Goal: Task Accomplishment & Management: Manage account settings

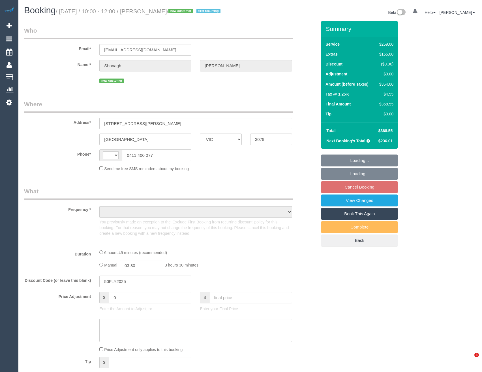
select select "VIC"
select select "string:AU"
select select "object:13348"
select select "string:stripe-pm_1S6U0M2GScqysDRVQIg9ifRD"
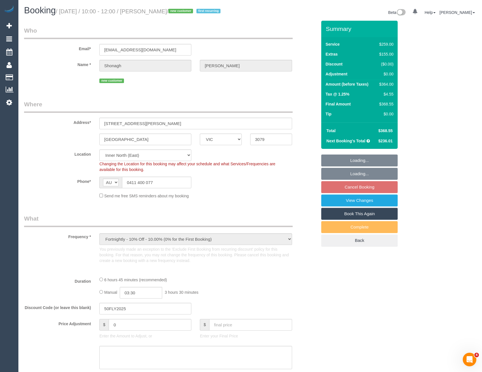
select select "object:13397"
select select "number:28"
select select "number:16"
select select "number:19"
select select "number:22"
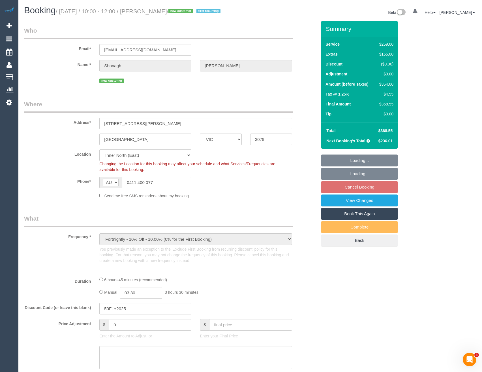
select select "number:34"
select select "number:13"
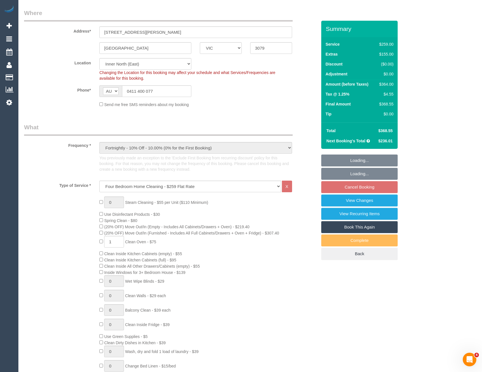
select select "spot1"
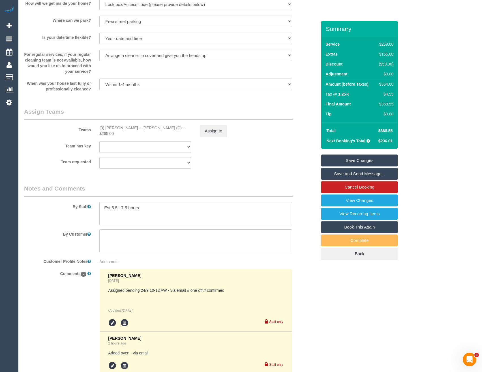
scroll to position [850, 0]
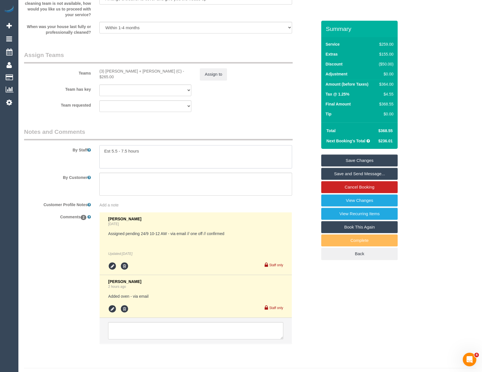
drag, startPoint x: 151, startPoint y: 163, endPoint x: 152, endPoint y: 167, distance: 4.8
click at [151, 163] on textarea at bounding box center [195, 156] width 193 height 23
click at [133, 191] on textarea at bounding box center [195, 183] width 193 height 23
paste textarea "Door code is 2902🔓(padlock) You need to slide up a panel on the handle, photos …"
type textarea "Door code is 2902🔓(padlock) You need to slide up a panel on the handle, photos …"
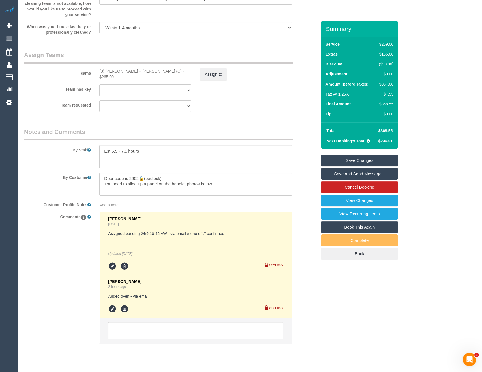
click at [351, 166] on link "Save Changes" at bounding box center [359, 160] width 76 height 12
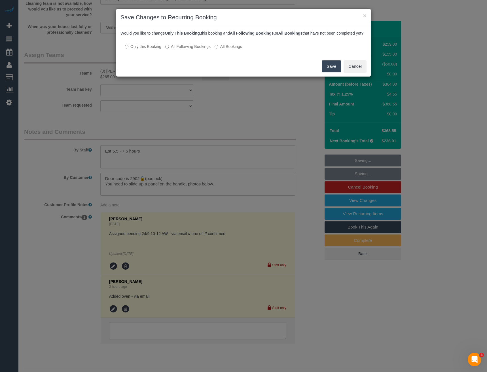
click at [184, 49] on label "All Following Bookings" at bounding box center [187, 47] width 45 height 6
click at [325, 72] on button "Save" at bounding box center [330, 66] width 19 height 12
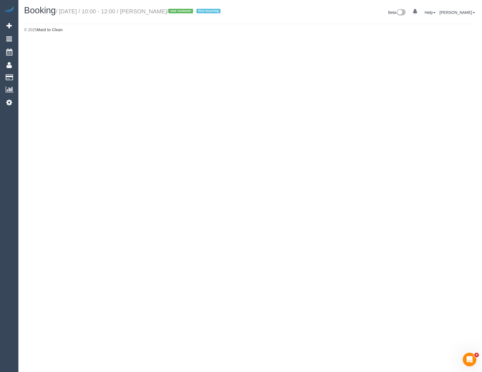
select select "VIC"
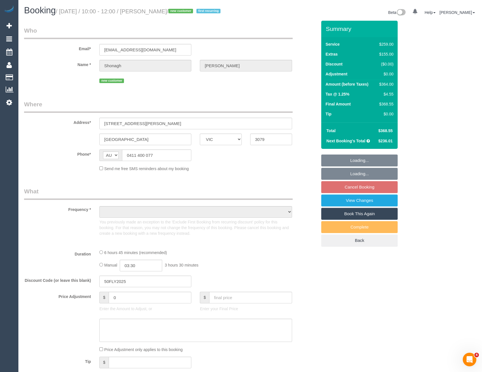
select select "object:15730"
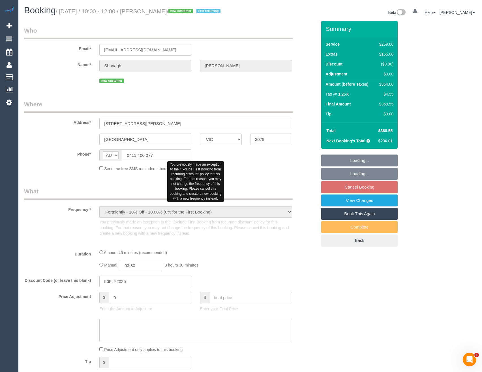
select select "string:stripe-pm_1S6U0M2GScqysDRVQIg9ifRD"
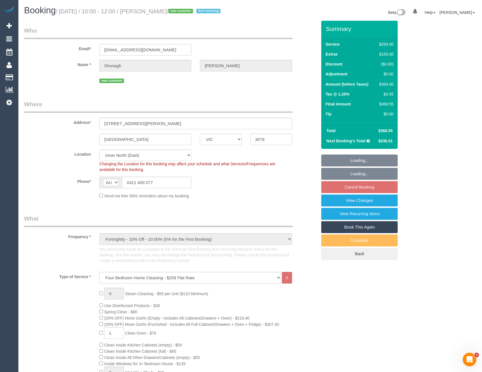
select select "object:15880"
select select "number:28"
select select "number:16"
select select "number:19"
select select "number:22"
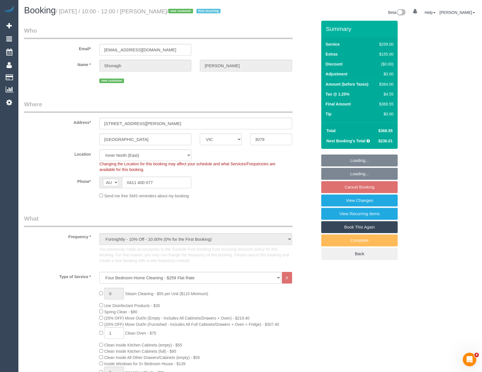
select select "number:34"
select select "number:13"
select select "spot6"
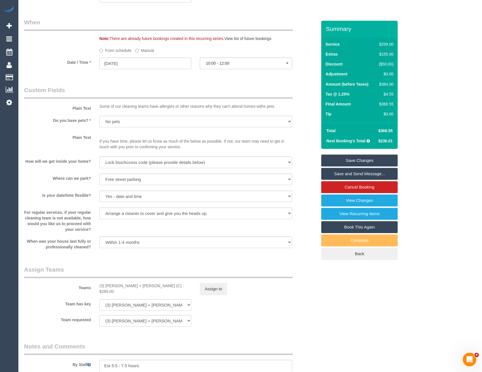
scroll to position [708, 0]
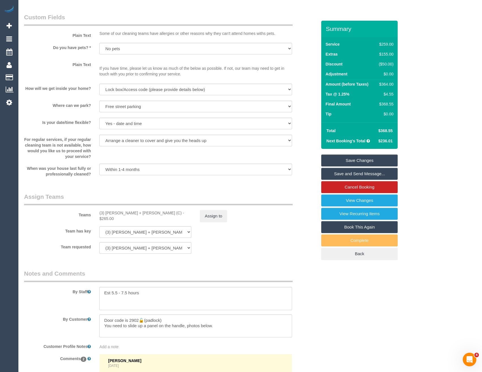
click at [135, 349] on div "Add a note" at bounding box center [195, 345] width 201 height 8
click at [134, 349] on div "Add a note" at bounding box center [195, 347] width 193 height 6
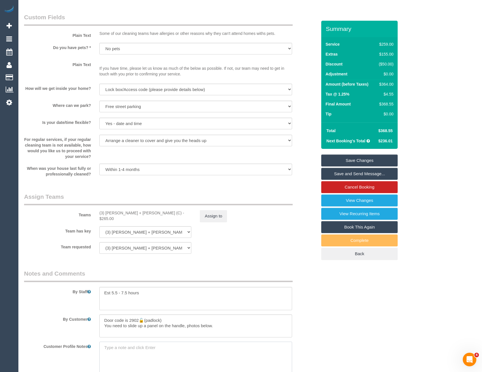
click at [127, 356] on textarea at bounding box center [195, 372] width 193 height 63
paste textarea "cnv_qfq1kjz"
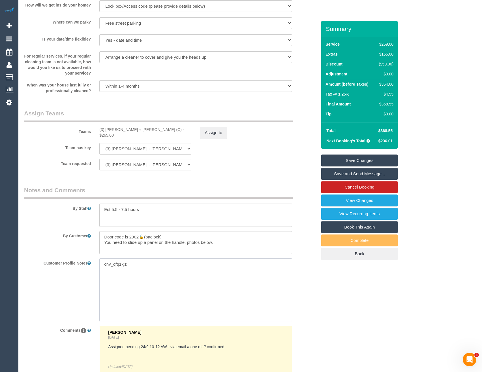
scroll to position [793, 0]
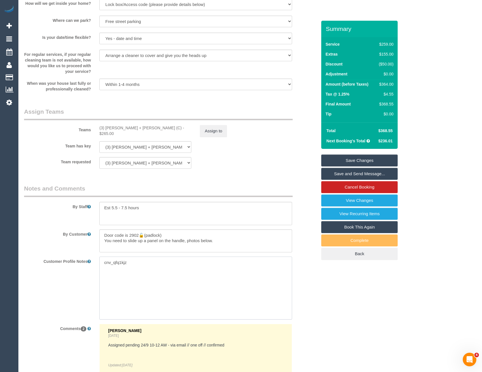
click at [102, 269] on textarea "cnv_qfq1kjz" at bounding box center [195, 287] width 193 height 63
click at [145, 287] on textarea "[DATE] - link to photos for access cnv_qfq1kjz" at bounding box center [195, 287] width 193 height 63
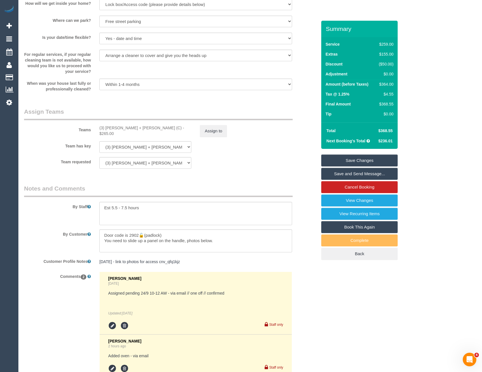
click at [103, 264] on pre "[DATE] - link to photos for access cnv_qfq1kjz" at bounding box center [195, 262] width 193 height 6
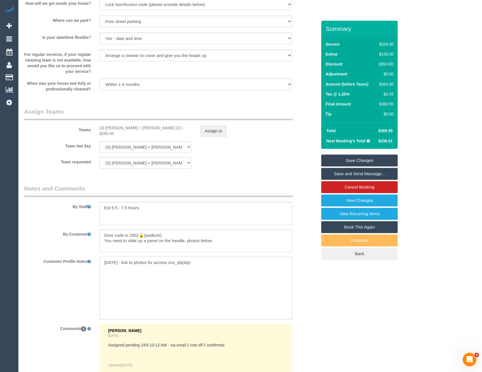
click at [101, 268] on textarea "[DATE] - link to photos for access cnv_qfq1kjz" at bounding box center [195, 287] width 193 height 63
paste textarea "** ACCESS ** ** PREFERENCES ** ** DO NOT SEND ** ** GENERAL **"
click at [146, 280] on textarea "** ACCESS ** ** PREFERENCES ** ** DO NOT SEND ** ** GENERAL ** [DATE] - link to…" at bounding box center [195, 287] width 193 height 63
click at [136, 266] on textarea "** ACCESS ** ** PREFERENCES ** ** DO NOT SEND ** ** GENERAL ** [DATE] - link to…" at bounding box center [195, 287] width 193 height 63
click at [149, 277] on textarea "** ACCESS ** ** PREFERENCES ** ** DO NOT SEND ** ** GENERAL ** [DATE] - link to…" at bounding box center [195, 287] width 193 height 63
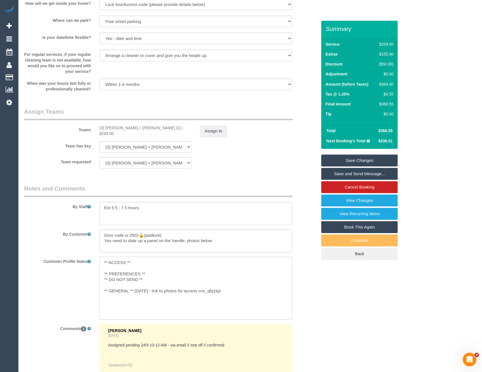
click at [155, 281] on textarea "** ACCESS ** ** PREFERENCES ** ** DO NOT SEND ** ** GENERAL ** [DATE] - link to…" at bounding box center [195, 287] width 193 height 63
drag, startPoint x: 226, startPoint y: 302, endPoint x: 133, endPoint y: 302, distance: 92.3
click at [133, 302] on textarea "** ACCESS ** ** PREFERENCES ** ** DO NOT SEND ** ** GENERAL ** [DATE] - link to…" at bounding box center [195, 287] width 193 height 63
click at [142, 269] on textarea "** ACCESS ** ** PREFERENCES ** ** DO NOT SEND ** ** GENERAL **" at bounding box center [195, 287] width 193 height 63
paste textarea "[DATE] - link to photos for access cnv_qfq1kjz"
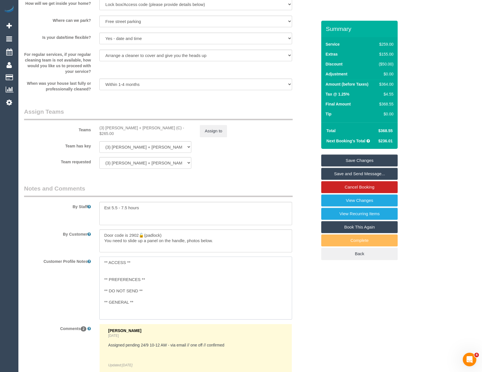
type textarea "** ACCESS ** [DATE] - link to photos for access cnv_qfq1kjz ** PREFERENCES ** *…"
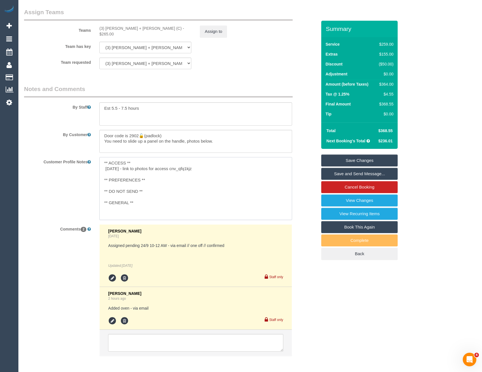
scroll to position [924, 0]
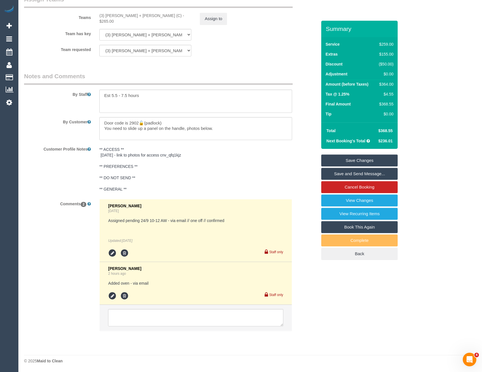
click at [350, 166] on link "Save Changes" at bounding box center [359, 160] width 76 height 12
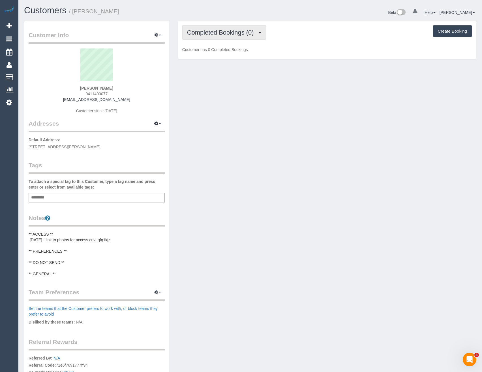
click at [262, 36] on button "Completed Bookings (0)" at bounding box center [224, 32] width 84 height 14
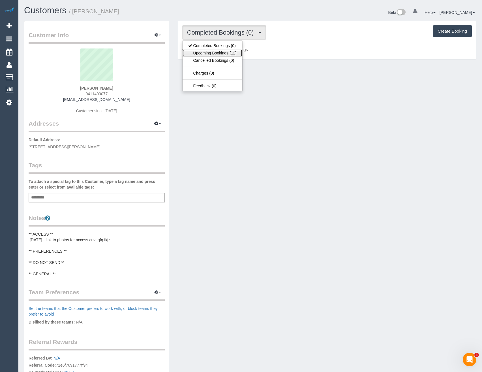
click at [240, 51] on link "Upcoming Bookings (12)" at bounding box center [213, 52] width 60 height 7
